Goal: Check status: Check status

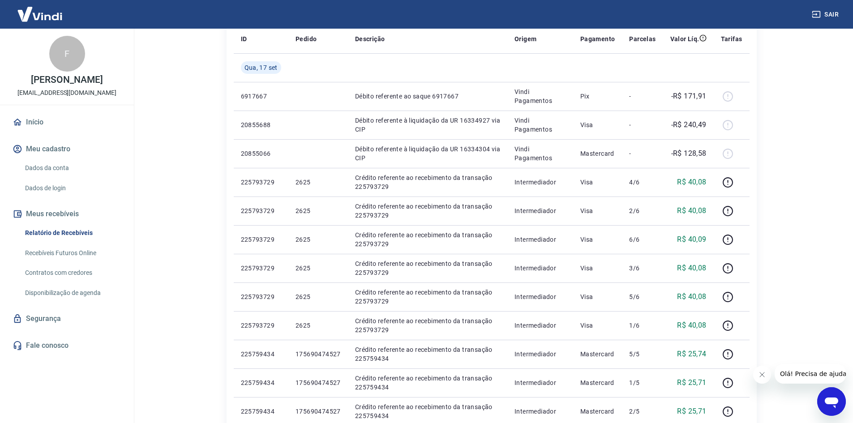
scroll to position [134, 0]
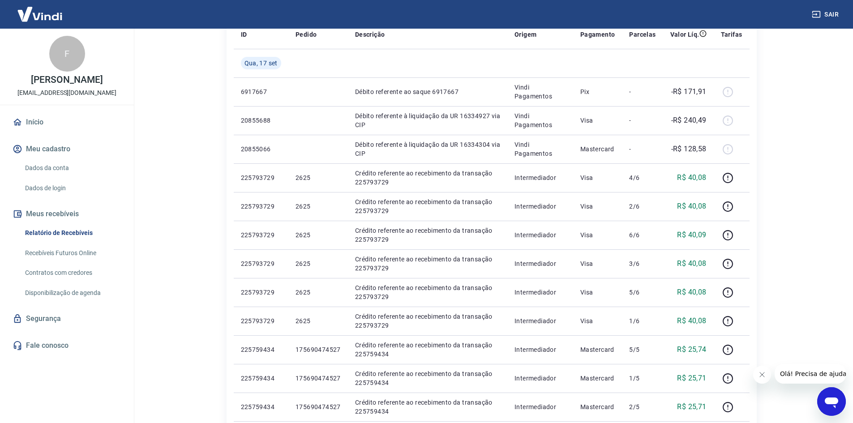
click at [765, 374] on icon "Fechar mensagem da empresa" at bounding box center [761, 374] width 7 height 7
click at [817, 387] on button "Abrir janela de mensagens" at bounding box center [831, 401] width 29 height 29
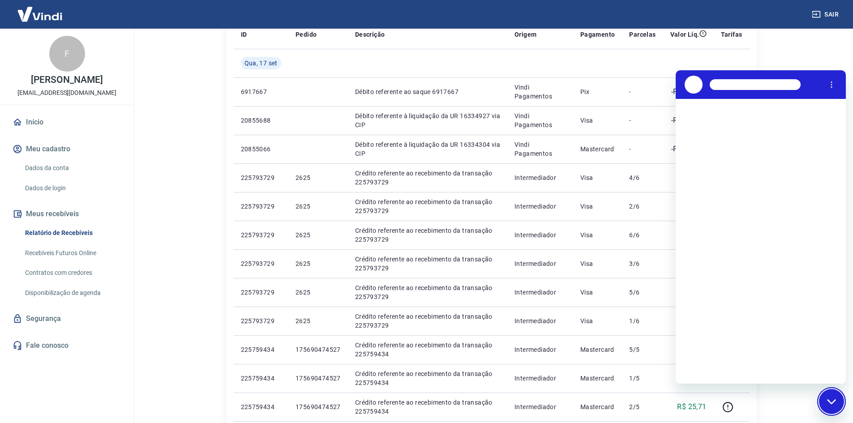
scroll to position [0, 0]
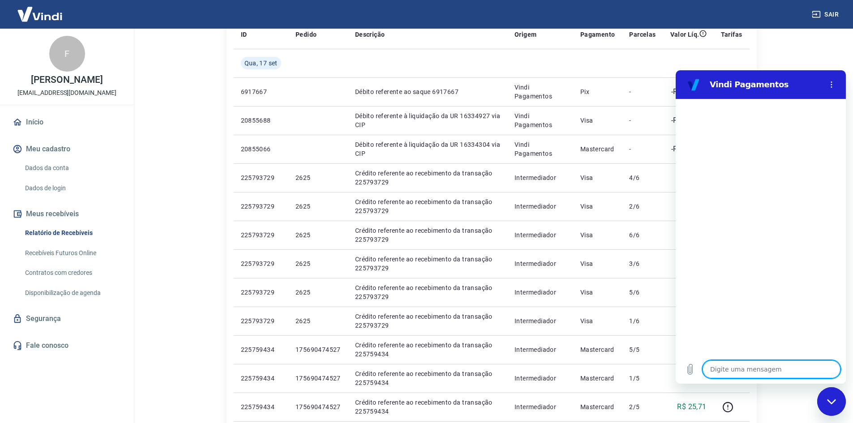
click at [174, 262] on main "Início / Meus Recebíveis / Relatório de Recebíveis Relatório de Recebíveis Saib…" at bounding box center [491, 91] width 723 height 395
click at [834, 80] on button "Menu de opções" at bounding box center [832, 85] width 18 height 18
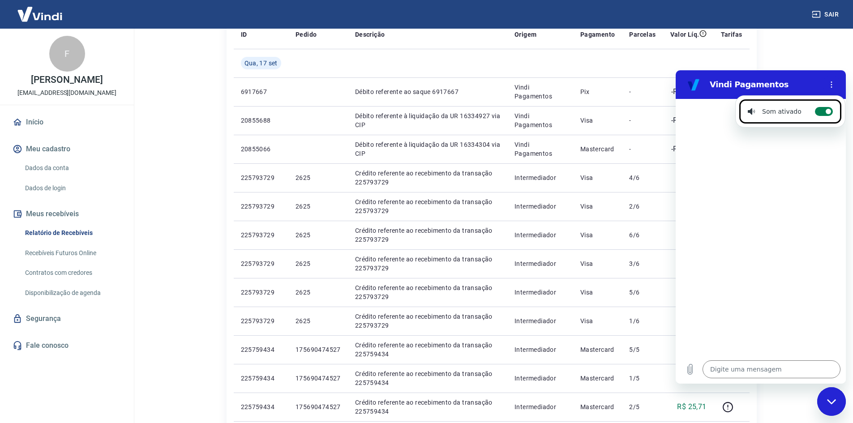
click at [826, 112] on circle at bounding box center [828, 111] width 5 height 5
click at [824, 112] on input "Alternar notificações sonoras" at bounding box center [824, 111] width 18 height 9
checkbox input "false"
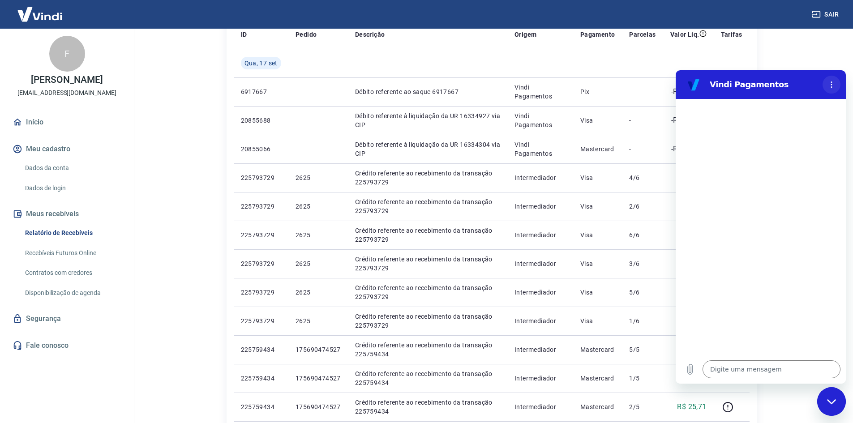
click at [829, 86] on icon "Menu de opções" at bounding box center [831, 84] width 7 height 7
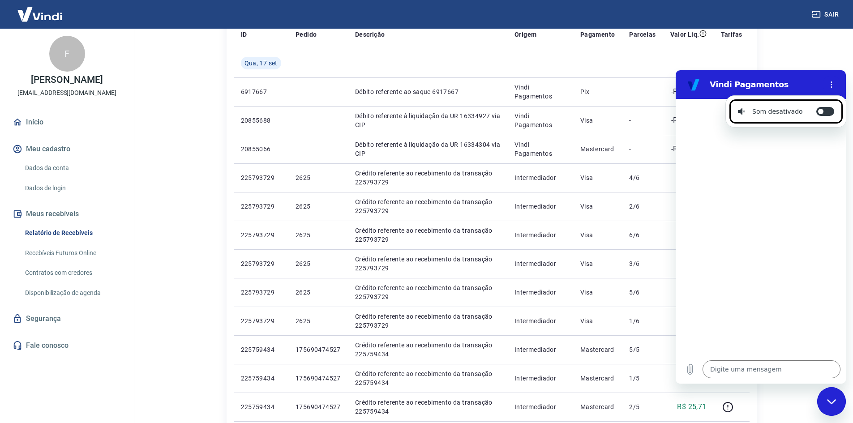
click at [834, 403] on icon "Fechar janela de mensagens" at bounding box center [831, 402] width 9 height 6
type textarea "x"
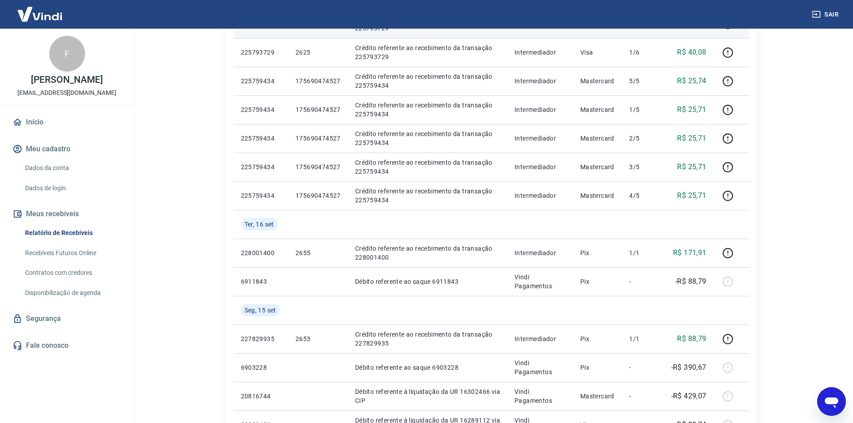
scroll to position [567, 0]
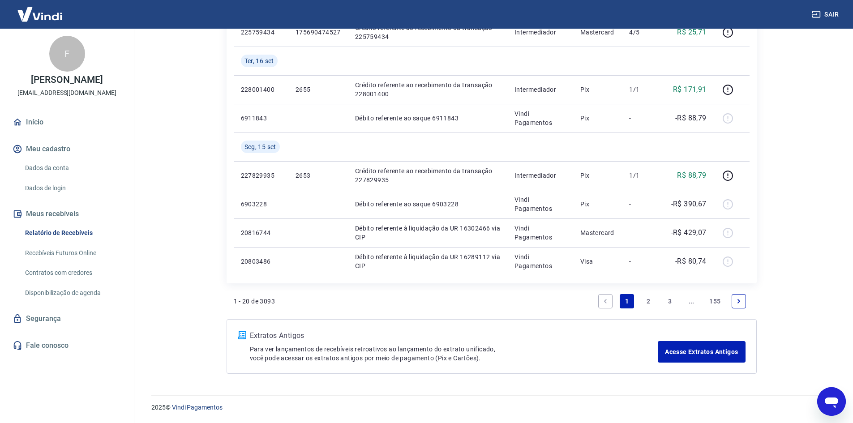
click at [648, 297] on link "2" at bounding box center [648, 301] width 14 height 14
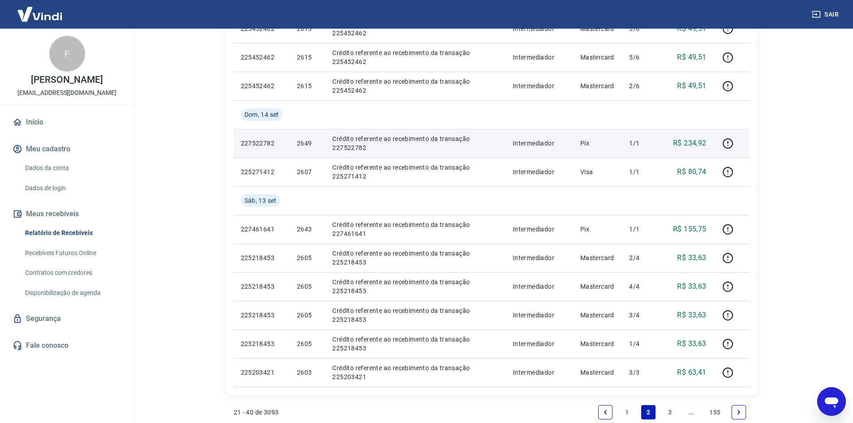
scroll to position [567, 0]
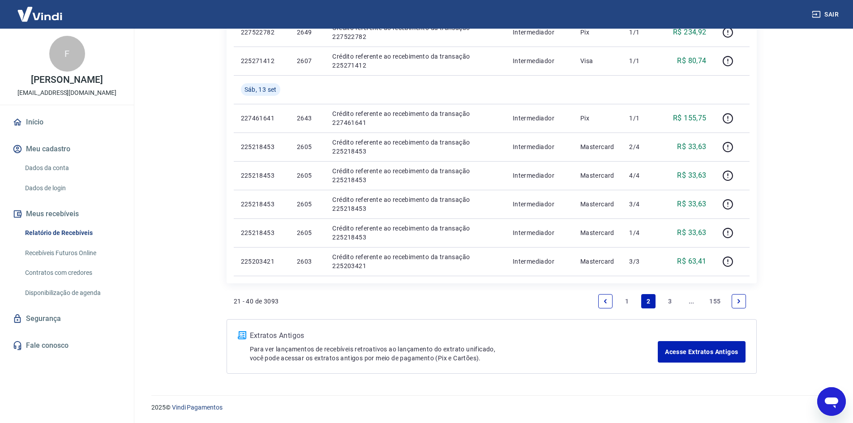
click at [671, 300] on link "3" at bounding box center [670, 301] width 14 height 14
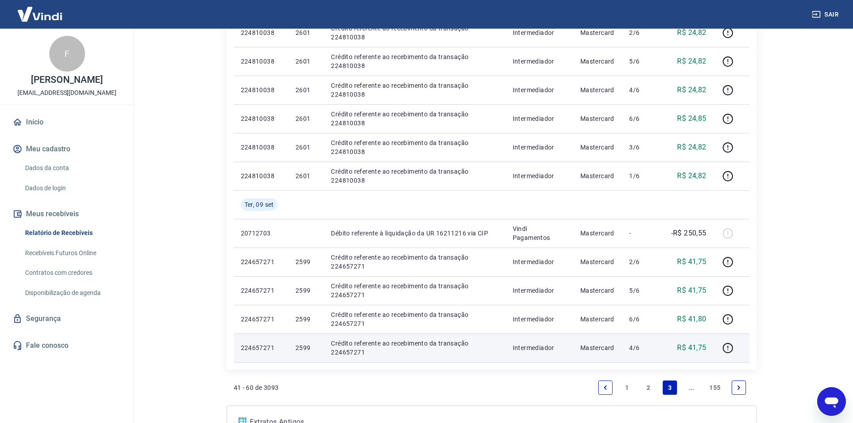
scroll to position [624, 0]
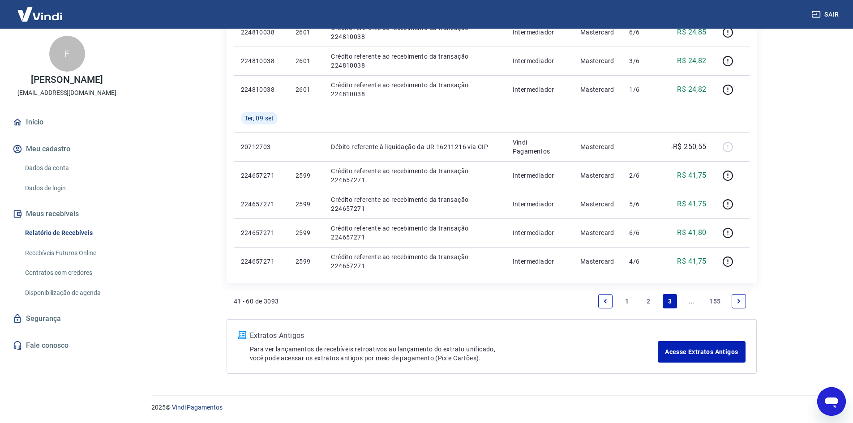
click at [646, 297] on link "2" at bounding box center [648, 301] width 14 height 14
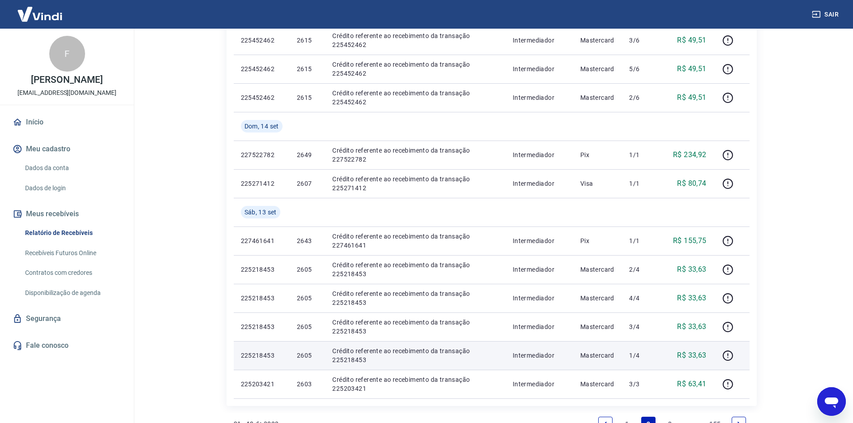
scroll to position [567, 0]
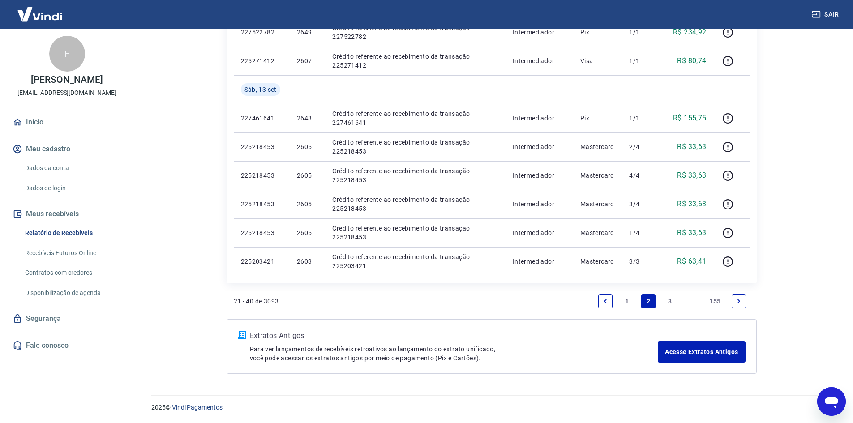
click at [623, 304] on link "1" at bounding box center [627, 301] width 14 height 14
